Goal: Submit feedback/report problem: Submit feedback/report problem

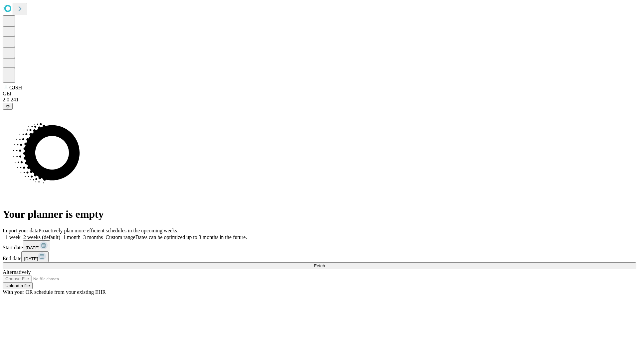
click at [325, 264] on span "Fetch" at bounding box center [319, 266] width 11 height 5
